Goal: Task Accomplishment & Management: Manage account settings

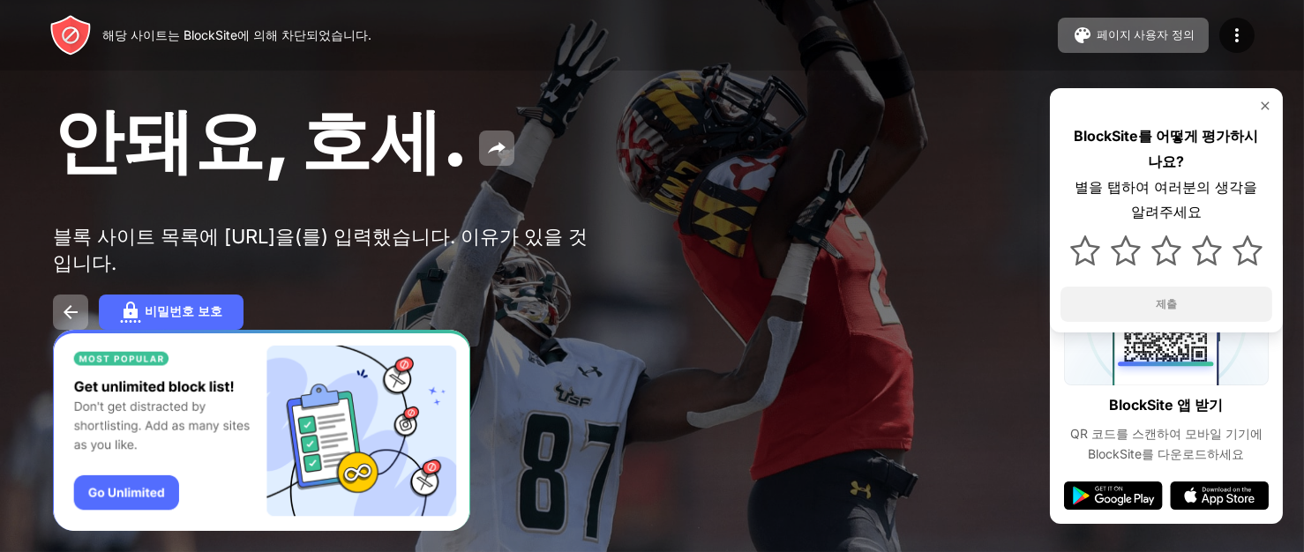
click at [774, 410] on div "안돼요, 호세. 블록 사이트 목록에 roblox.com을(를) 입력했습니다. 이유가 있을 것입니다. 비밀번호 보호 BlockSite를 어떻게 …" at bounding box center [652, 212] width 1304 height 425
click at [1266, 111] on img at bounding box center [1265, 106] width 14 height 14
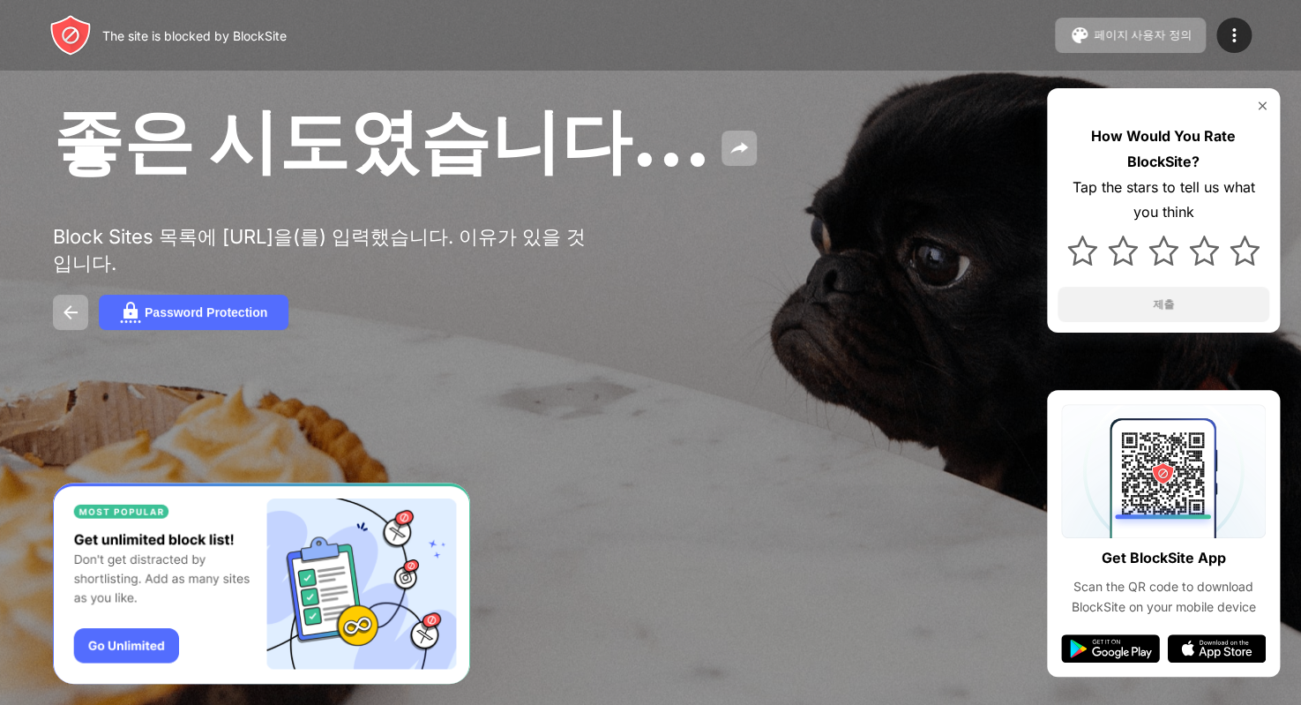
click at [1260, 106] on img at bounding box center [1262, 106] width 14 height 14
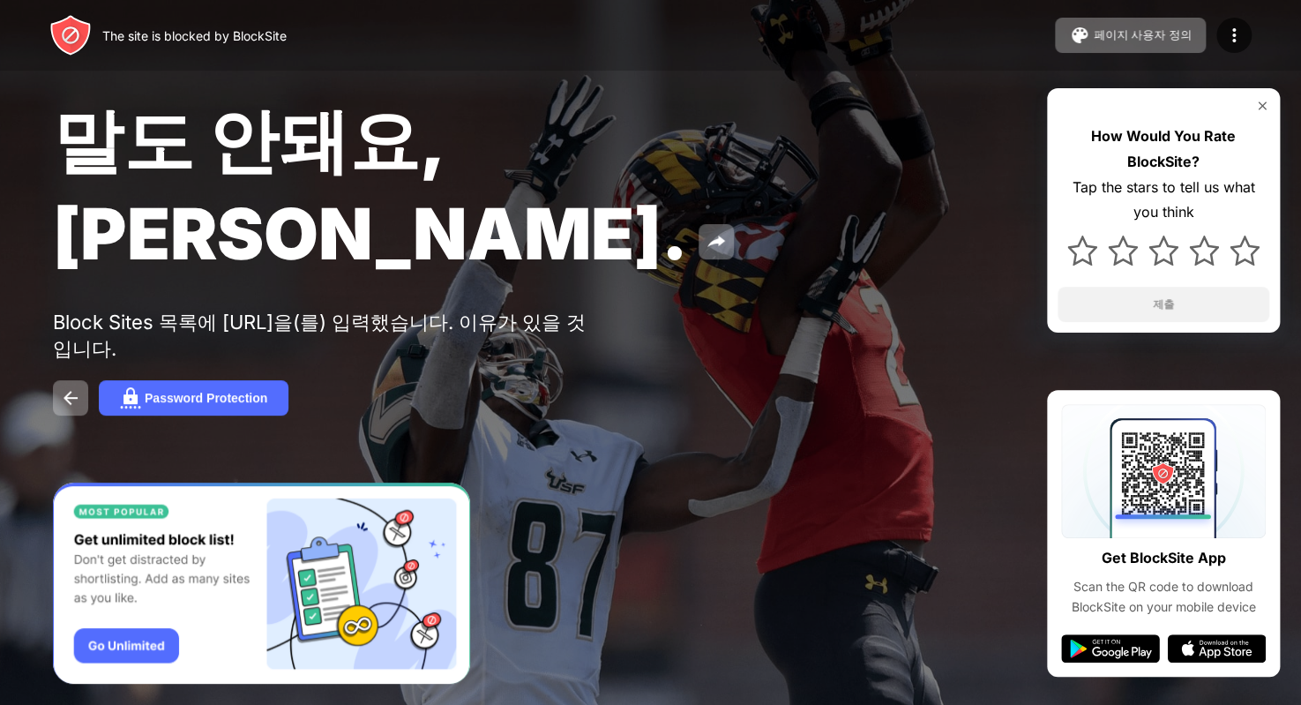
click at [1261, 101] on img at bounding box center [1262, 106] width 14 height 14
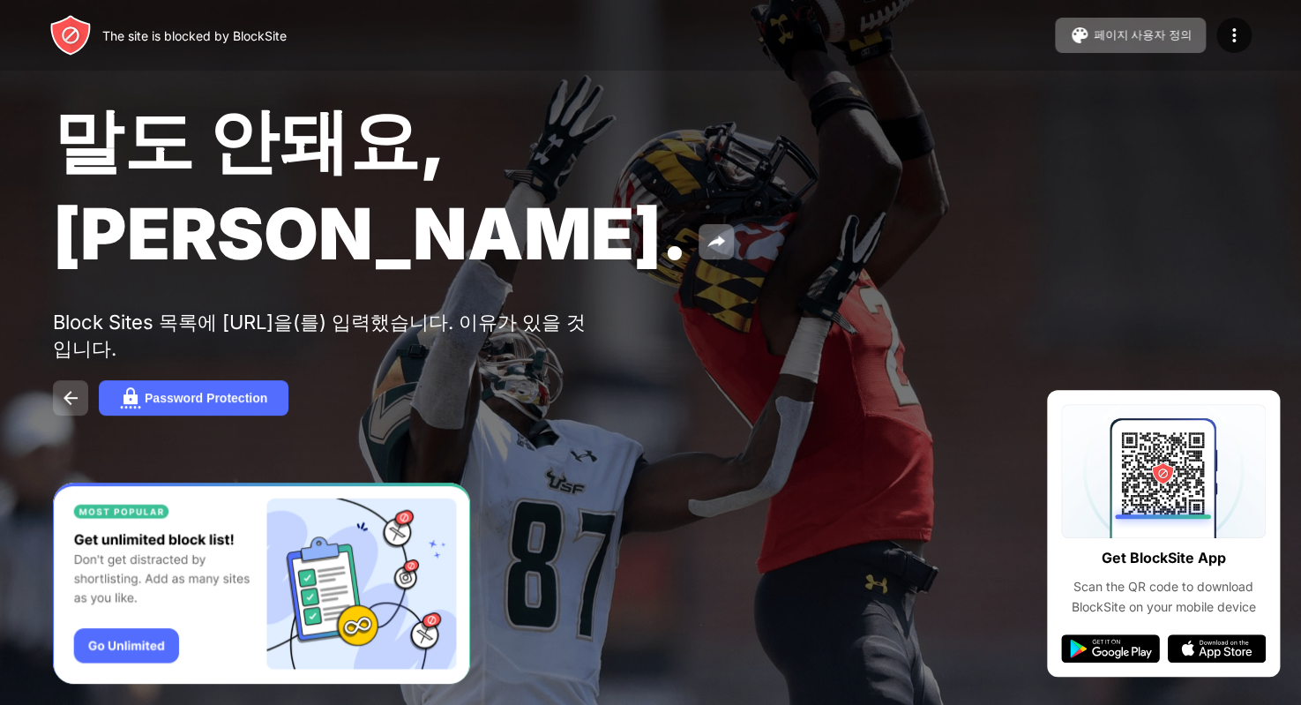
click at [59, 380] on button at bounding box center [70, 397] width 35 height 35
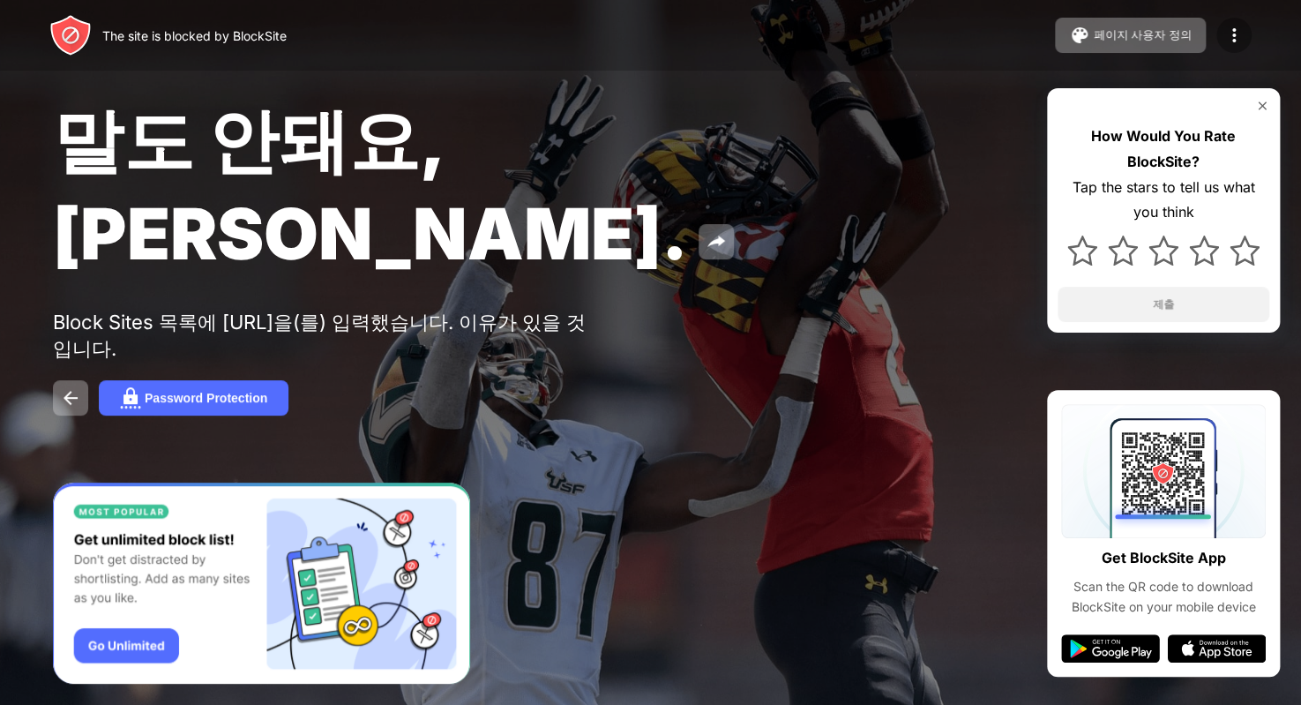
click at [1233, 34] on img at bounding box center [1233, 35] width 21 height 21
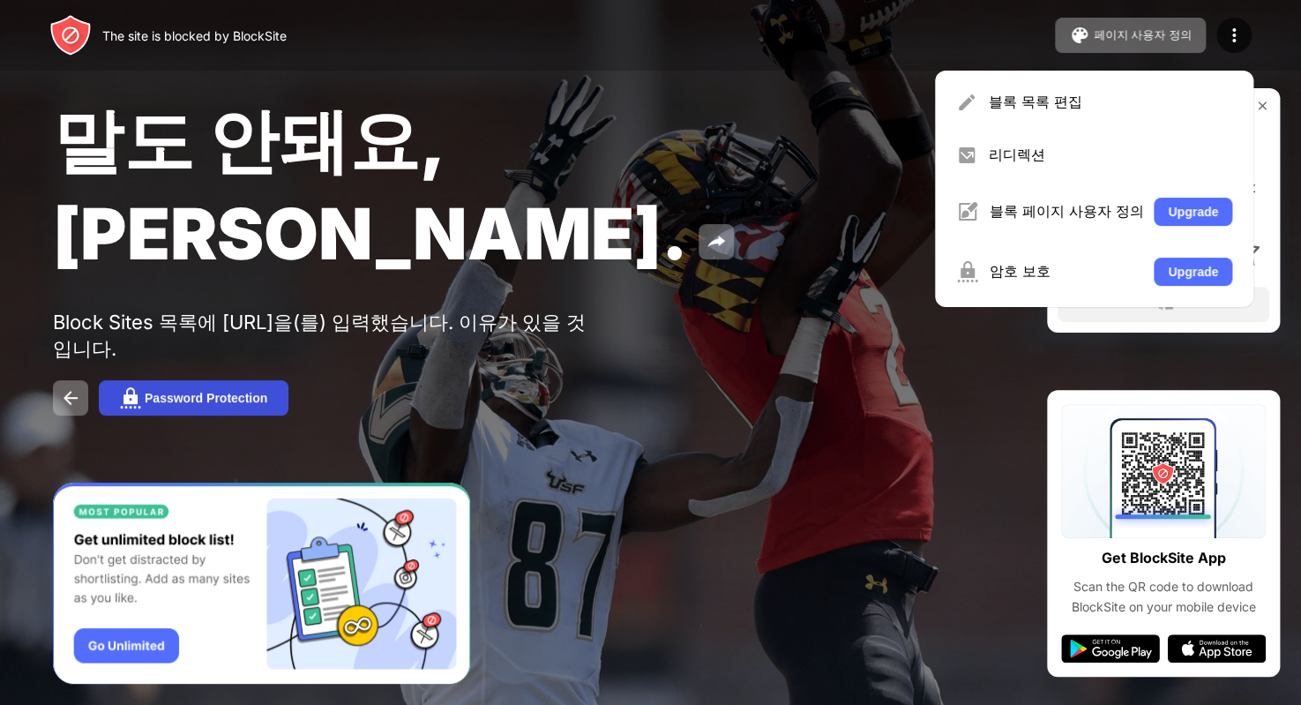
click at [219, 391] on div "Password Protection" at bounding box center [206, 398] width 123 height 14
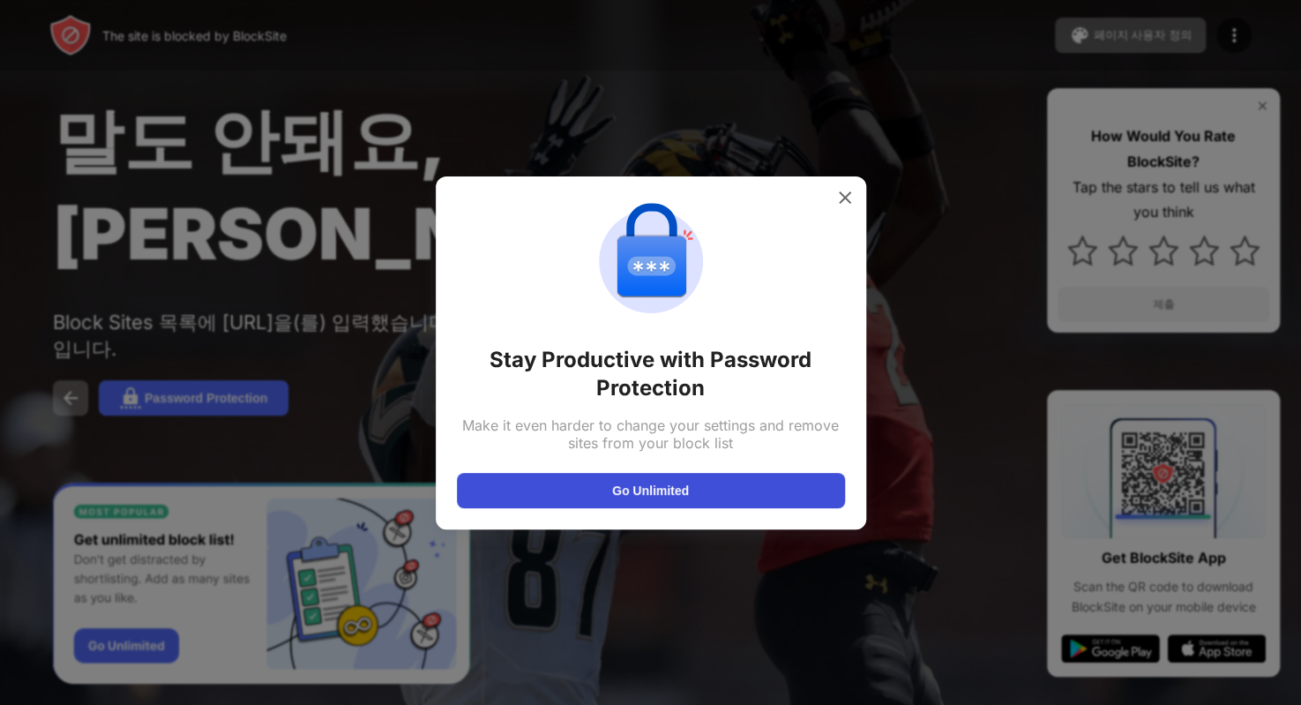
click at [647, 482] on button "Go Unlimited" at bounding box center [651, 490] width 388 height 35
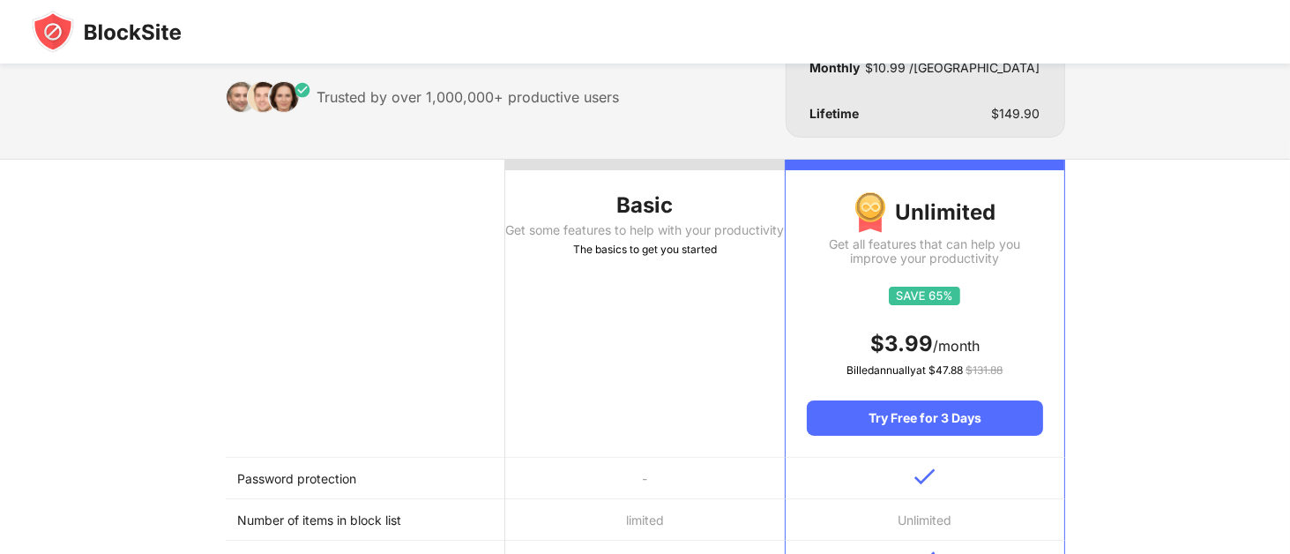
scroll to position [176, 0]
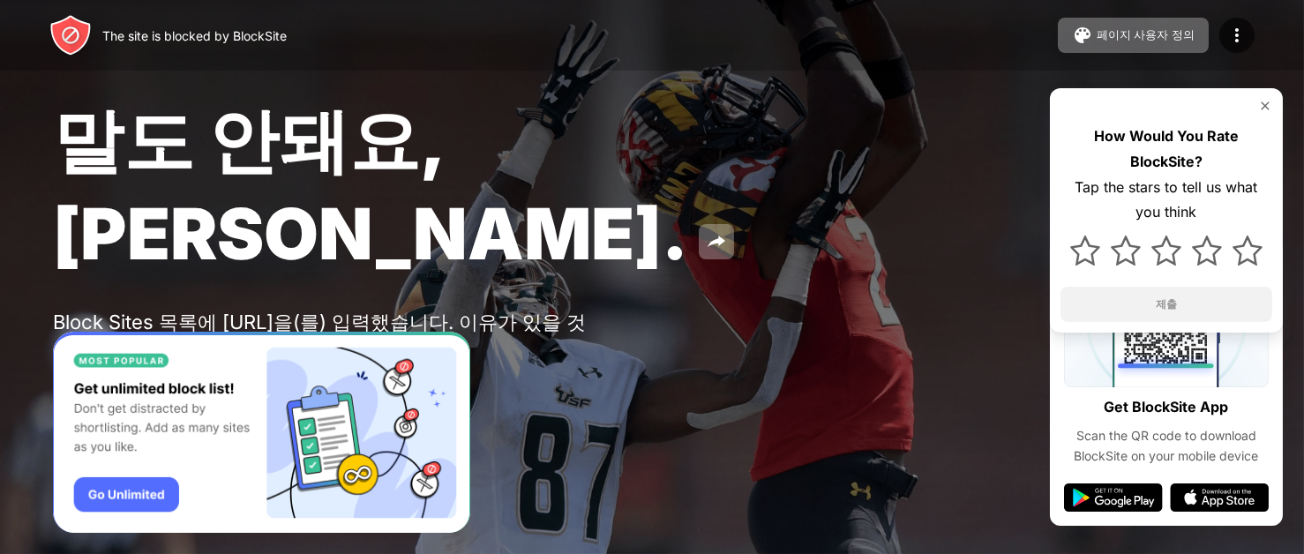
drag, startPoint x: 938, startPoint y: 64, endPoint x: 710, endPoint y: 179, distance: 256.0
click at [710, 179] on div "말도 안돼요, Jose." at bounding box center [532, 185] width 958 height 181
click at [65, 387] on img at bounding box center [70, 397] width 21 height 21
click at [1112, 490] on img at bounding box center [1113, 497] width 99 height 28
click at [1215, 496] on img at bounding box center [1219, 497] width 99 height 28
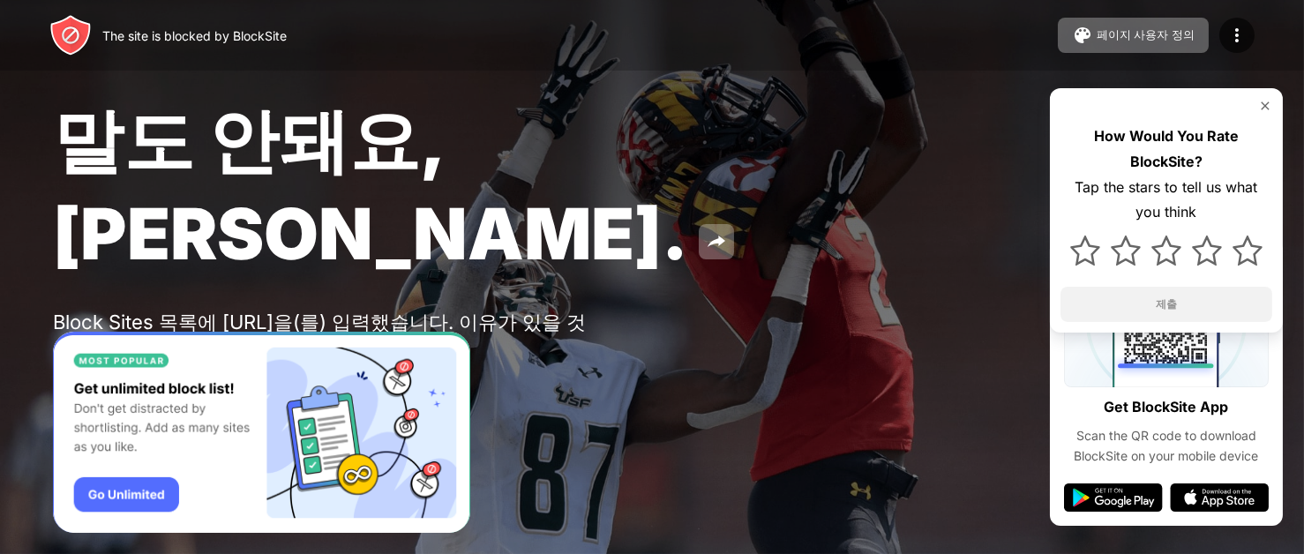
click at [69, 387] on img at bounding box center [70, 397] width 21 height 21
